Goal: Information Seeking & Learning: Learn about a topic

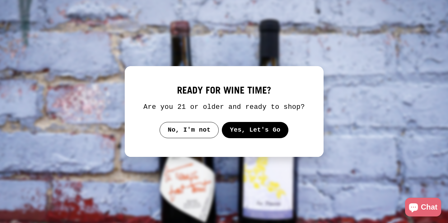
click at [256, 135] on button "Yes, Let's Go" at bounding box center [255, 130] width 67 height 16
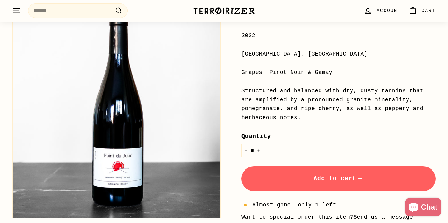
scroll to position [147, 0]
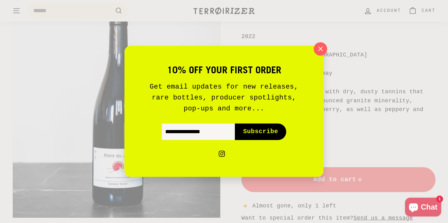
click at [321, 52] on icon "button" at bounding box center [320, 48] width 9 height 9
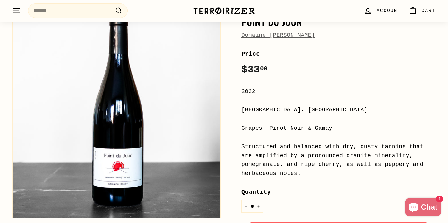
scroll to position [94, 0]
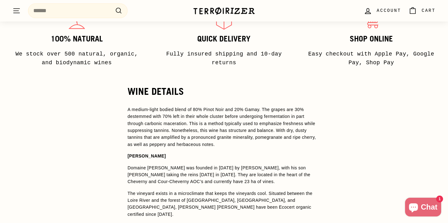
scroll to position [481, 0]
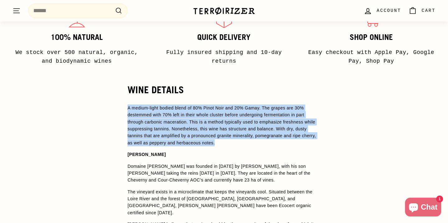
drag, startPoint x: 128, startPoint y: 108, endPoint x: 250, endPoint y: 141, distance: 126.7
click at [250, 141] on p "A medium-light bodied blend of 80% Pinot Noir and 20% Gamay. The grapes are 30%…" at bounding box center [224, 125] width 193 height 42
copy span "A medium-light bodied blend of 80% Pinot Noir and 20% Gamay. The grapes are 30%…"
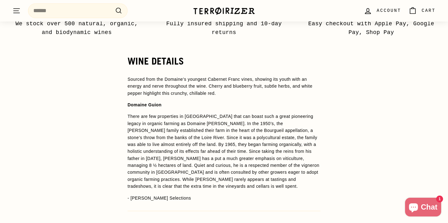
scroll to position [451, 0]
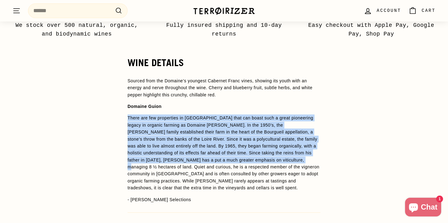
drag, startPoint x: 128, startPoint y: 118, endPoint x: 288, endPoint y: 162, distance: 165.8
click at [288, 162] on span "There are few properties in [GEOGRAPHIC_DATA] that can boast such a great pione…" at bounding box center [224, 152] width 192 height 75
copy span "There are few properties in [GEOGRAPHIC_DATA] that can boast such a great pione…"
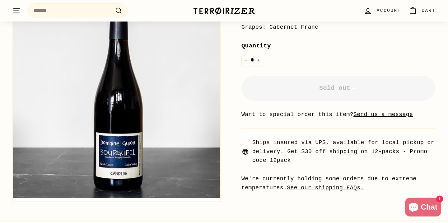
scroll to position [182, 0]
